Goal: Find contact information: Find contact information

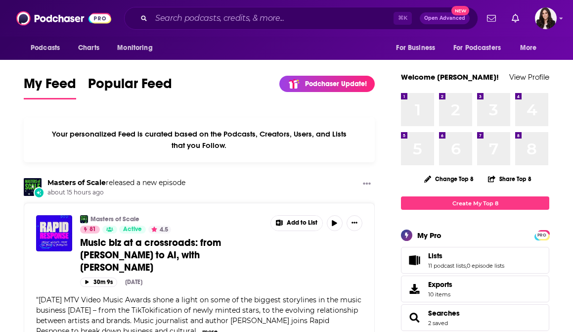
click at [307, 28] on div "⌘ K Open Advanced New" at bounding box center [301, 18] width 354 height 23
click at [202, 18] on input "Search podcasts, credits, & more..." at bounding box center [272, 18] width 242 height 16
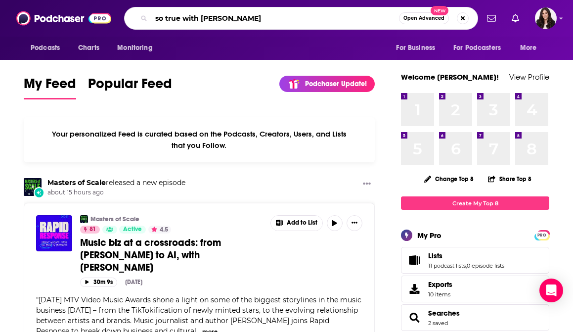
type input "so true with [PERSON_NAME]"
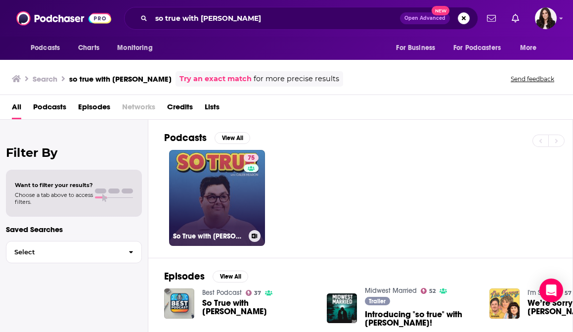
click at [213, 179] on link "75 So True with [PERSON_NAME]" at bounding box center [217, 198] width 96 height 96
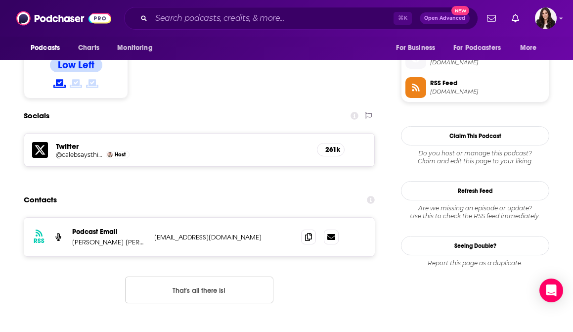
scroll to position [799, 0]
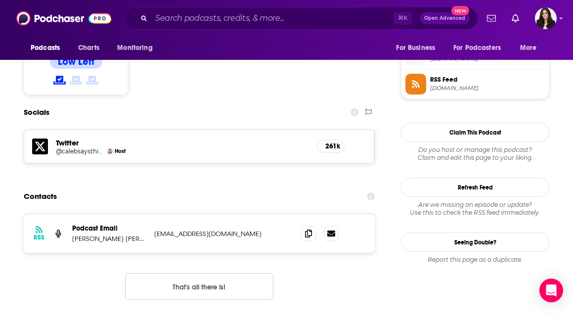
click at [192, 229] on p "[EMAIL_ADDRESS][DOMAIN_NAME]" at bounding box center [219, 233] width 131 height 8
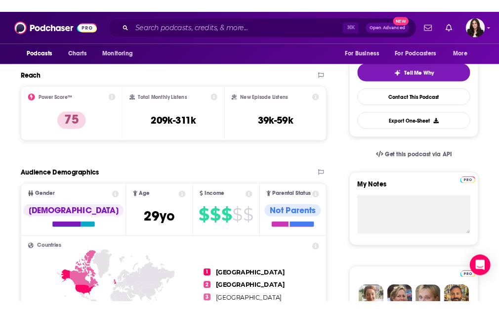
scroll to position [0, 0]
